Goal: Task Accomplishment & Management: Complete application form

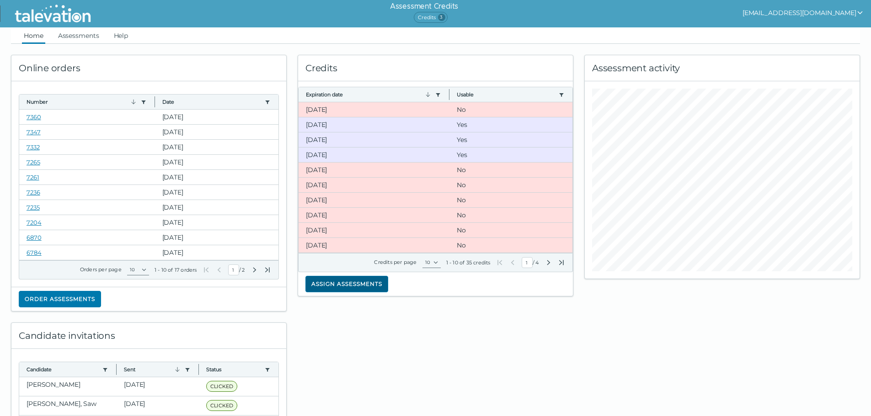
click at [355, 282] on button "Assign assessments" at bounding box center [346, 284] width 83 height 16
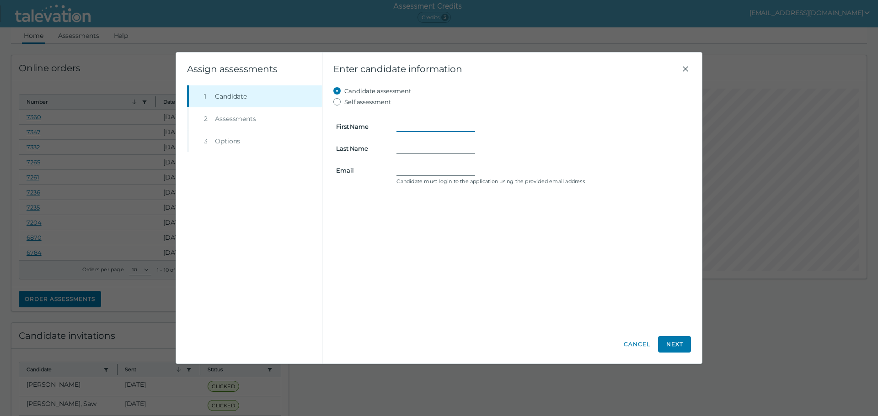
click at [405, 126] on input "First Name" at bounding box center [435, 126] width 79 height 11
type input "k"
type input "[PERSON_NAME]"
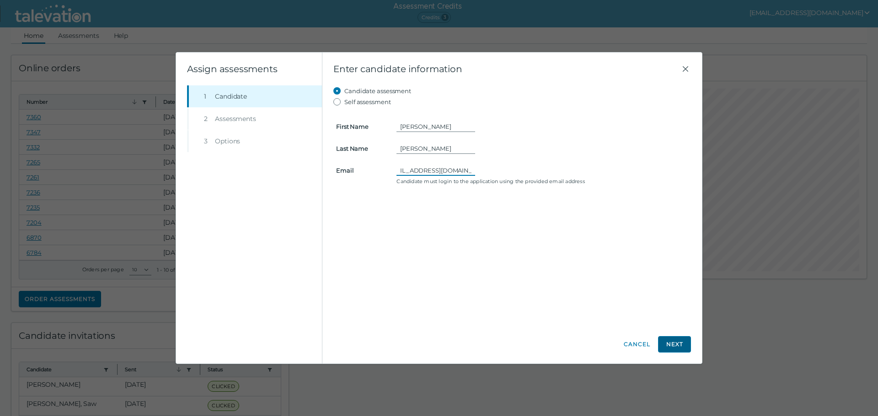
type input "[EMAIL_ADDRESS][DOMAIN_NAME]"
click at [677, 341] on button "Next" at bounding box center [674, 344] width 33 height 16
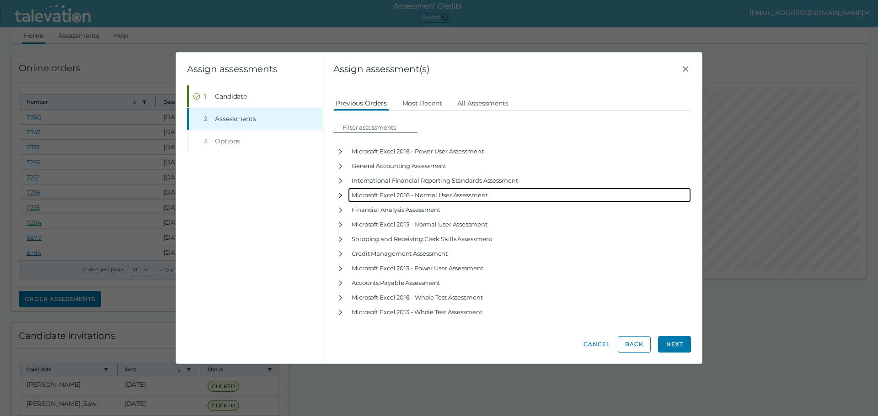
click at [338, 194] on icon "button" at bounding box center [340, 195] width 7 height 7
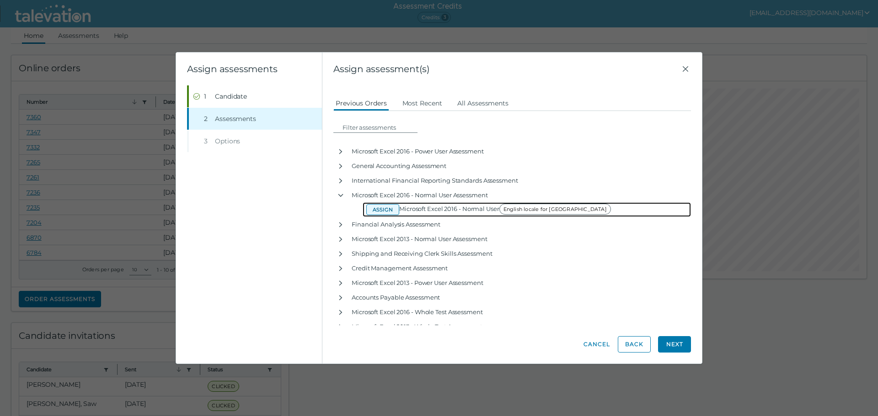
click at [378, 208] on button "Assign" at bounding box center [382, 209] width 33 height 11
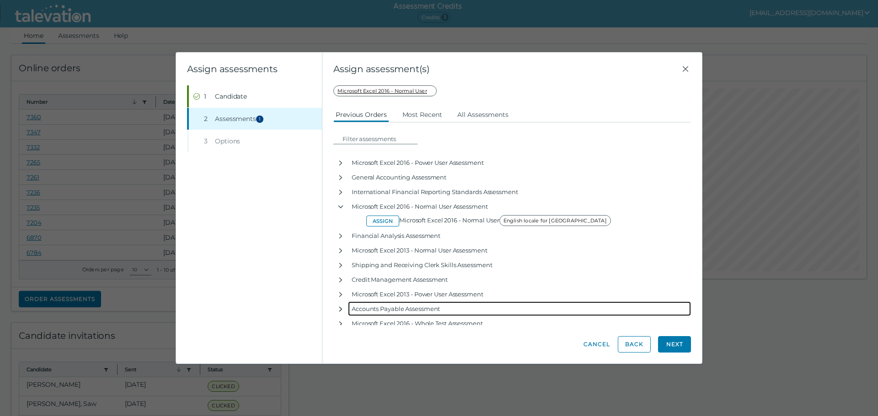
click at [340, 309] on icon "button" at bounding box center [340, 309] width 7 height 7
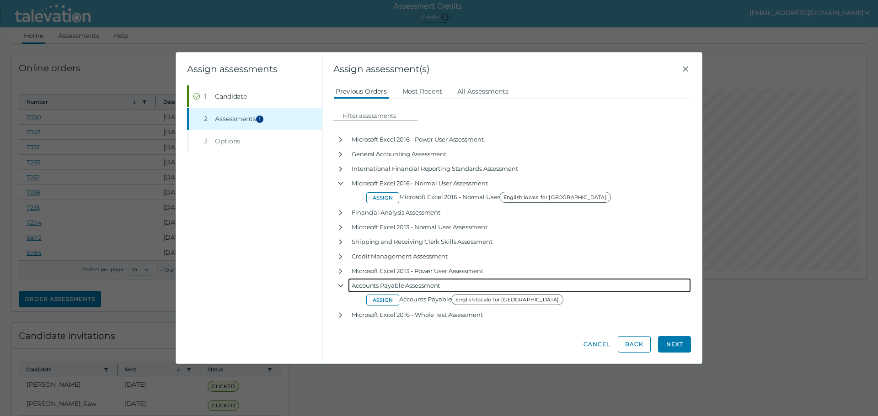
scroll to position [35, 0]
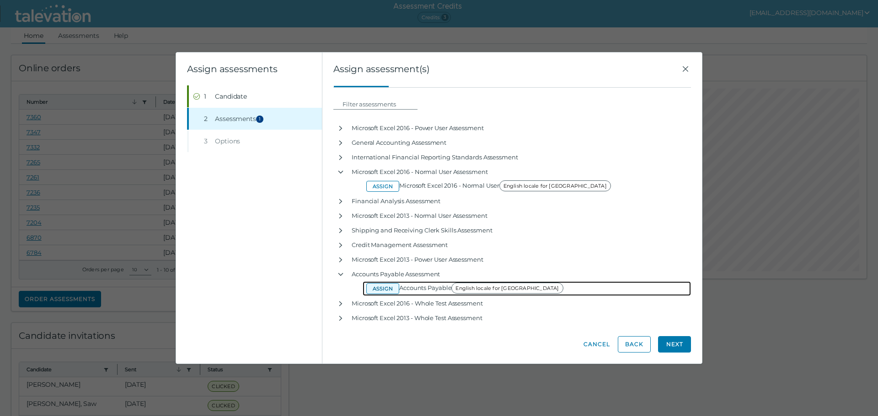
click at [382, 290] on button "Assign" at bounding box center [382, 288] width 33 height 11
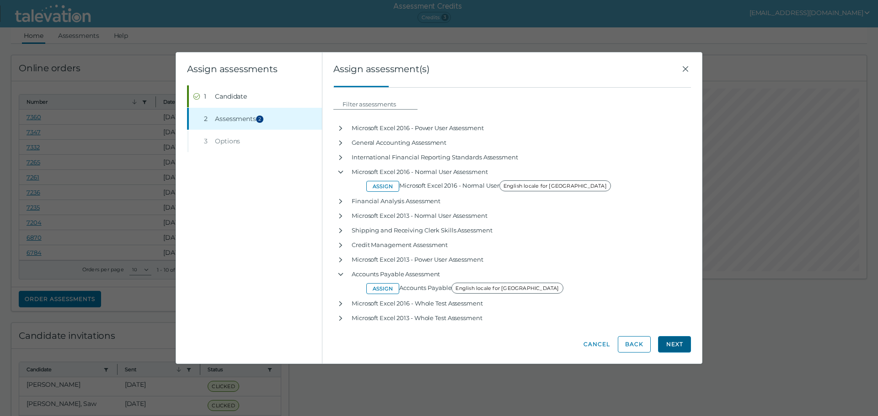
click at [681, 343] on button "Next" at bounding box center [674, 344] width 33 height 16
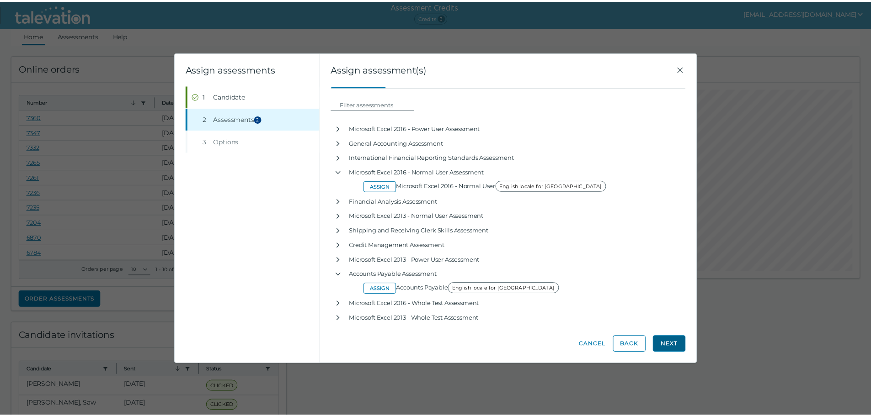
scroll to position [0, 0]
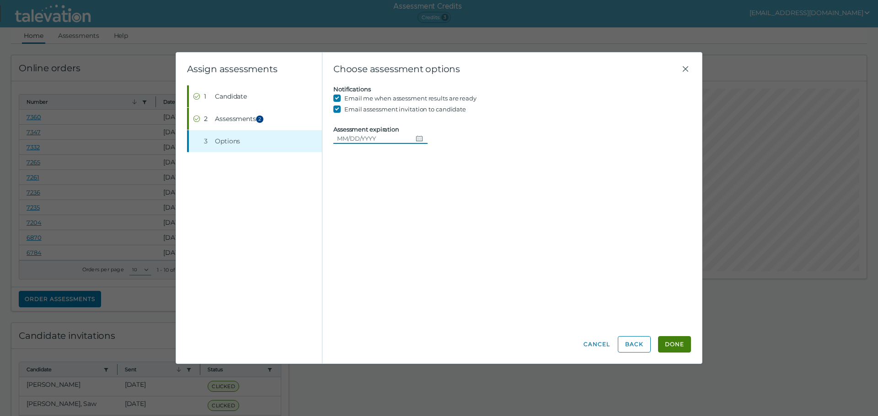
click at [416, 137] on icon "Choose date" at bounding box center [418, 138] width 7 height 7
click at [418, 250] on button "25" at bounding box center [415, 250] width 16 height 16
type input "[DATE]"
click at [676, 346] on button "Done" at bounding box center [674, 344] width 33 height 16
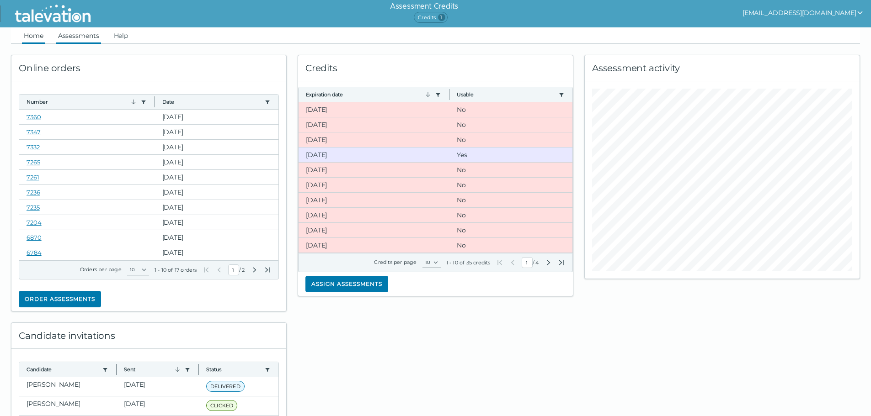
click at [80, 38] on link "Assessments" at bounding box center [78, 35] width 45 height 16
